Goal: Transaction & Acquisition: Purchase product/service

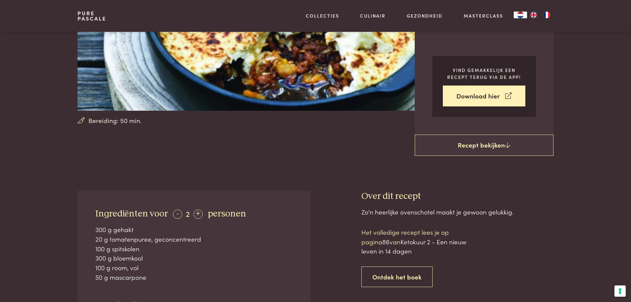
scroll to position [123, 0]
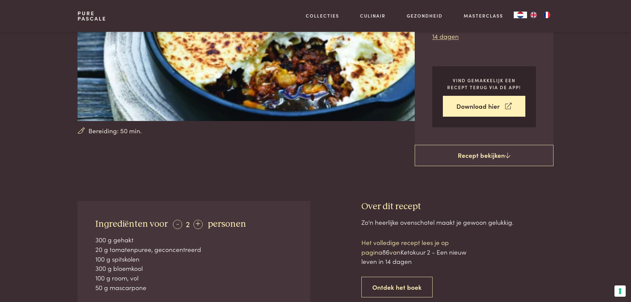
drag, startPoint x: 635, startPoint y: 19, endPoint x: 626, endPoint y: 42, distance: 24.9
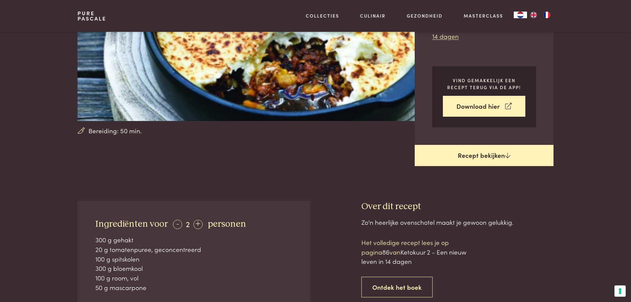
click at [479, 152] on link "Recept bekijken" at bounding box center [483, 155] width 139 height 21
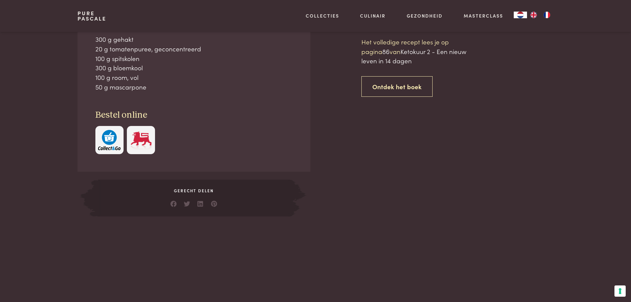
scroll to position [324, 0]
click at [405, 83] on link "Ontdek het boek" at bounding box center [396, 86] width 71 height 21
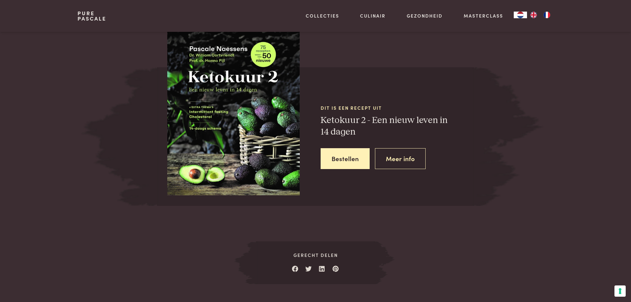
scroll to position [610, 0]
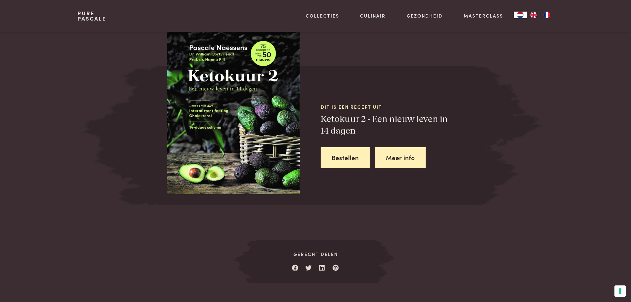
click at [398, 157] on link "Meer info" at bounding box center [400, 157] width 51 height 21
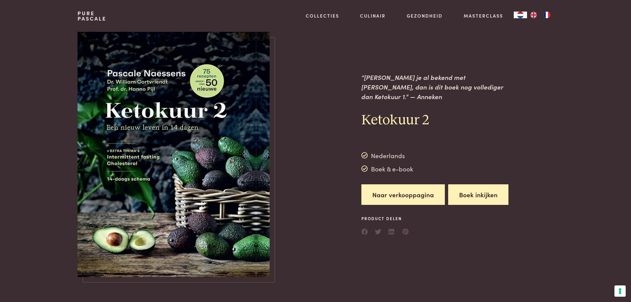
click at [479, 186] on button "Boek inkijken" at bounding box center [478, 194] width 60 height 21
